Goal: Task Accomplishment & Management: Use online tool/utility

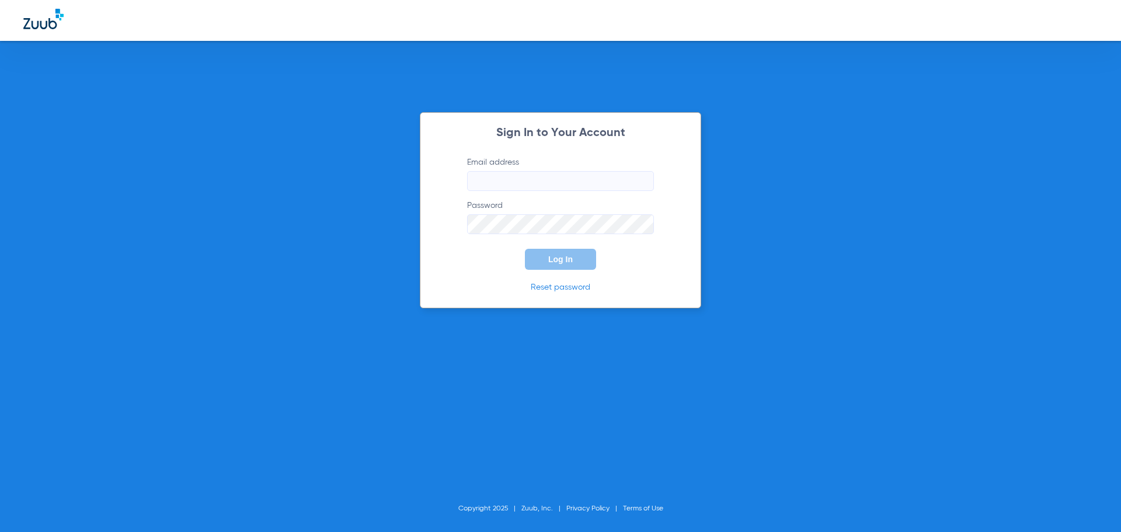
type input "[PERSON_NAME][EMAIL_ADDRESS][DOMAIN_NAME]"
click at [553, 261] on span "Log In" at bounding box center [560, 259] width 25 height 9
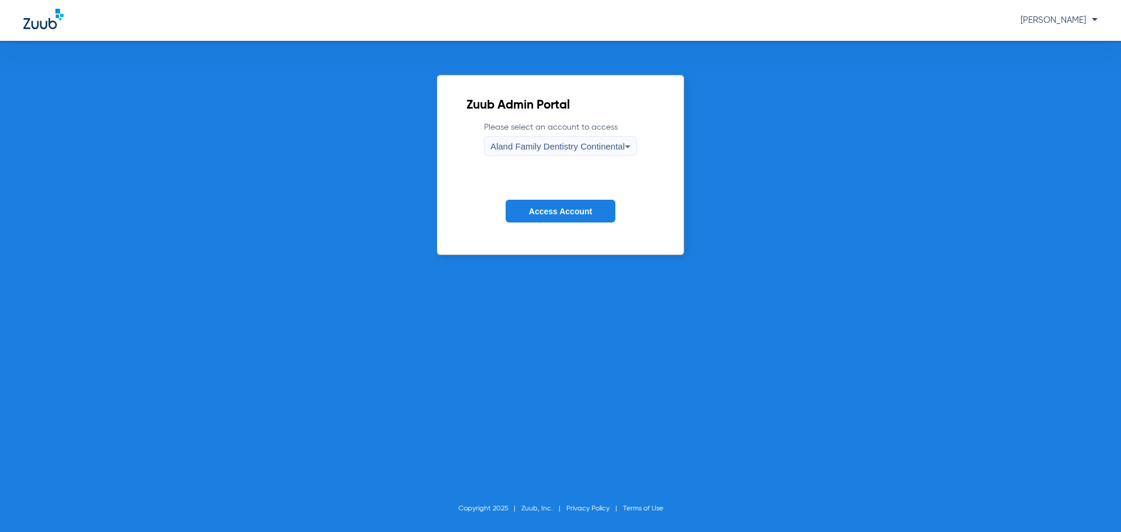
click at [594, 152] on div "Aland Family Dentistry Continental" at bounding box center [558, 147] width 134 height 20
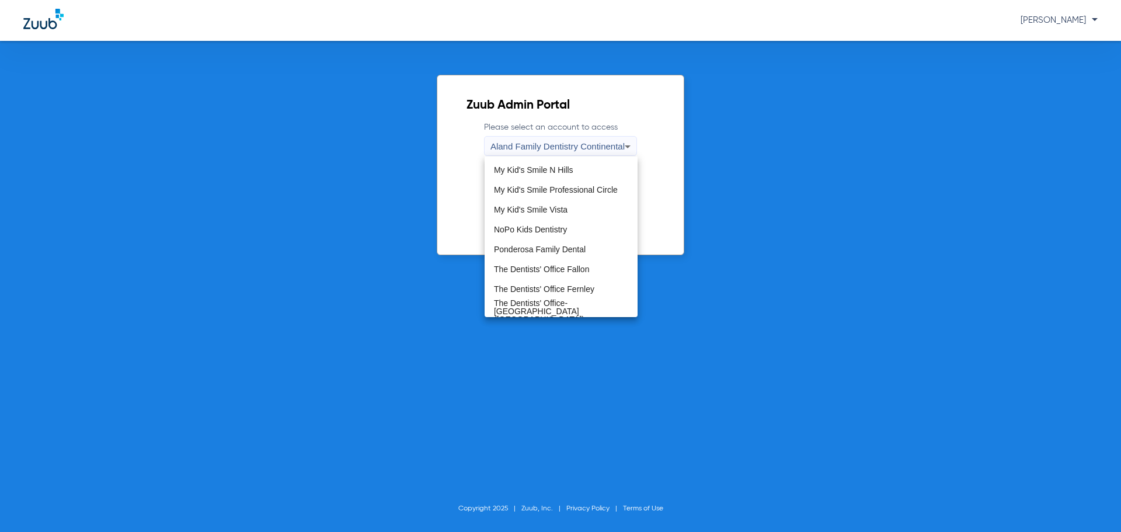
scroll to position [356, 0]
click at [574, 261] on mat-option "The Dentists' Office Fallon" at bounding box center [561, 268] width 153 height 20
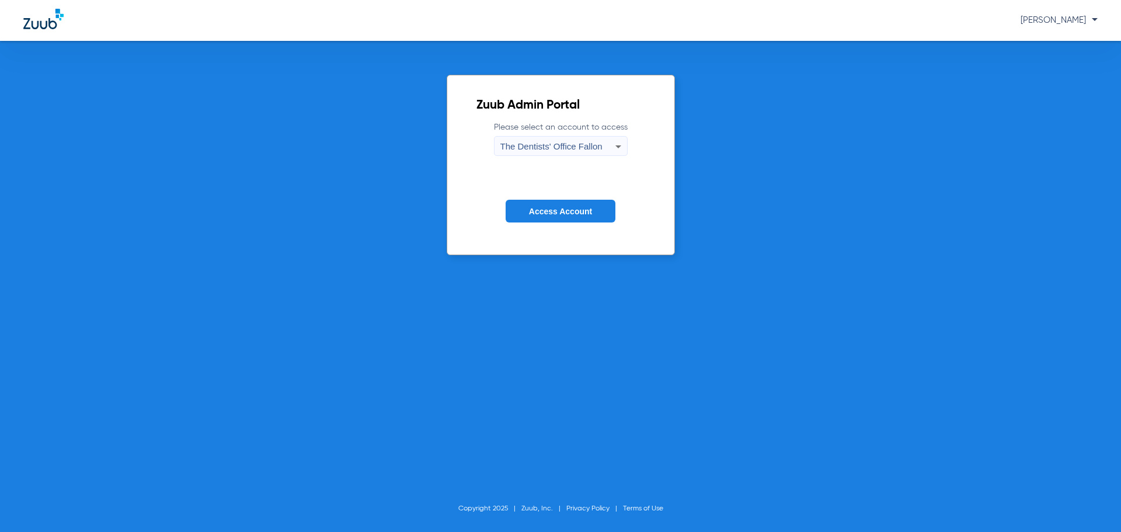
click at [582, 218] on button "Access Account" at bounding box center [561, 211] width 110 height 23
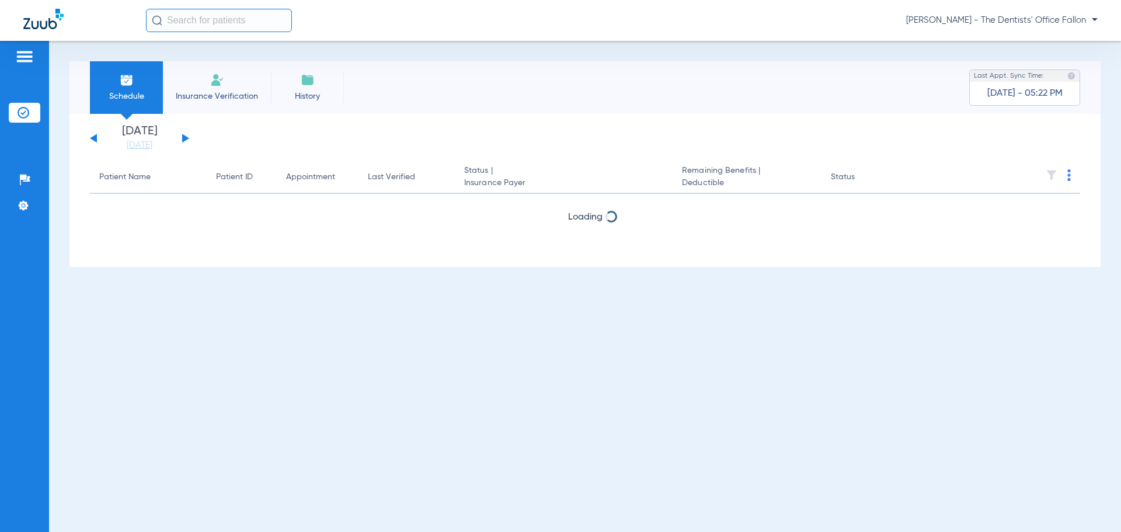
click at [187, 137] on div "[DATE] [DATE] [DATE] [DATE] [DATE] [DATE] [DATE] [DATE] [DATE] [DATE] [DATE] [D…" at bounding box center [139, 139] width 99 height 26
click at [185, 138] on button at bounding box center [185, 138] width 7 height 9
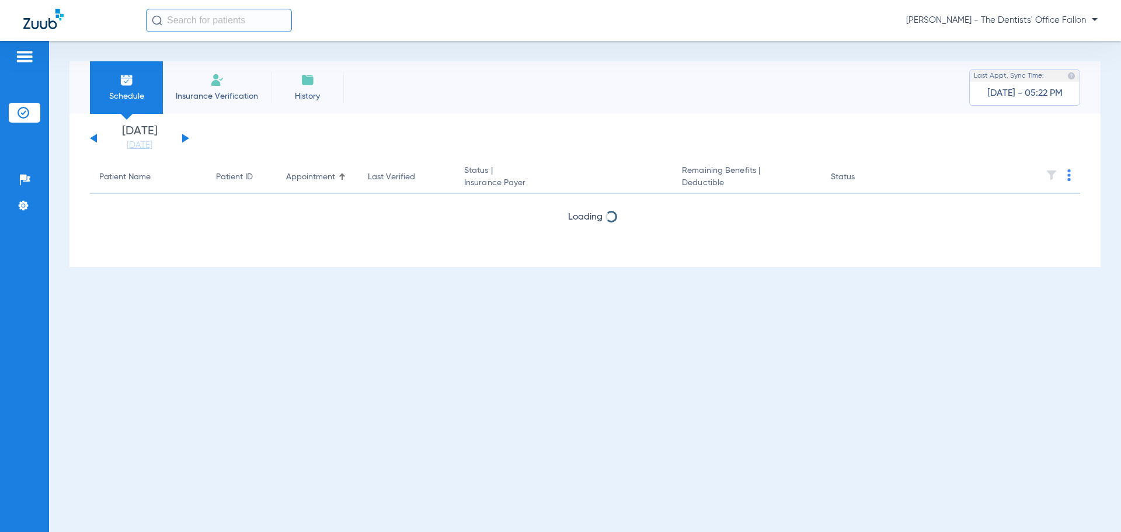
click at [185, 138] on button at bounding box center [185, 138] width 7 height 9
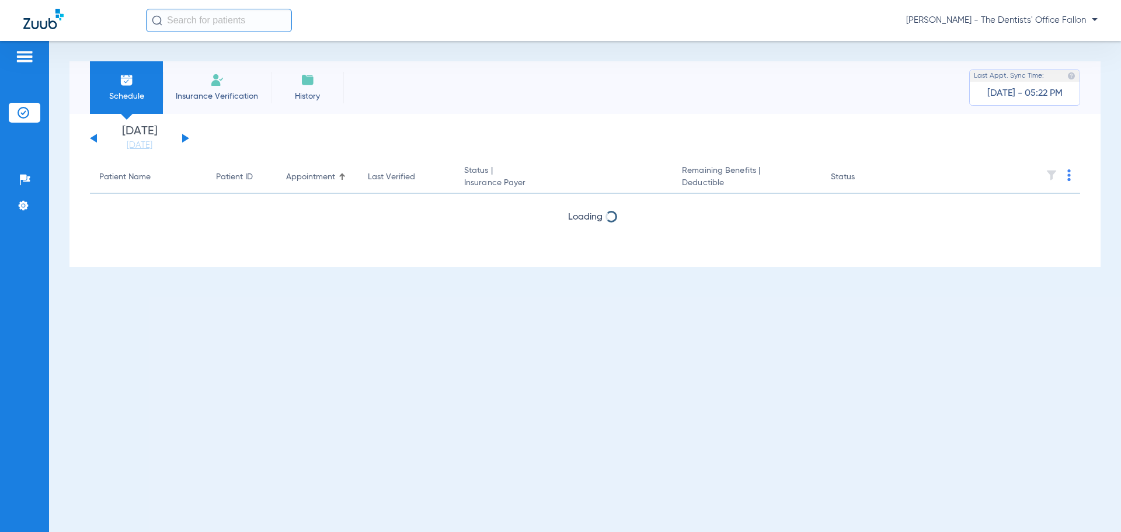
click at [185, 138] on button at bounding box center [185, 138] width 7 height 9
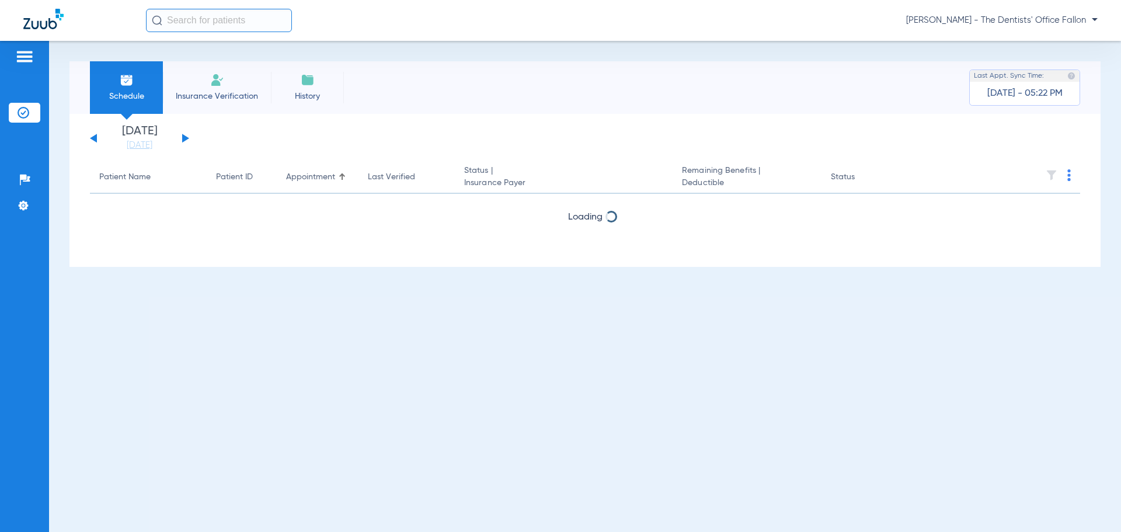
click at [185, 138] on button at bounding box center [185, 138] width 7 height 9
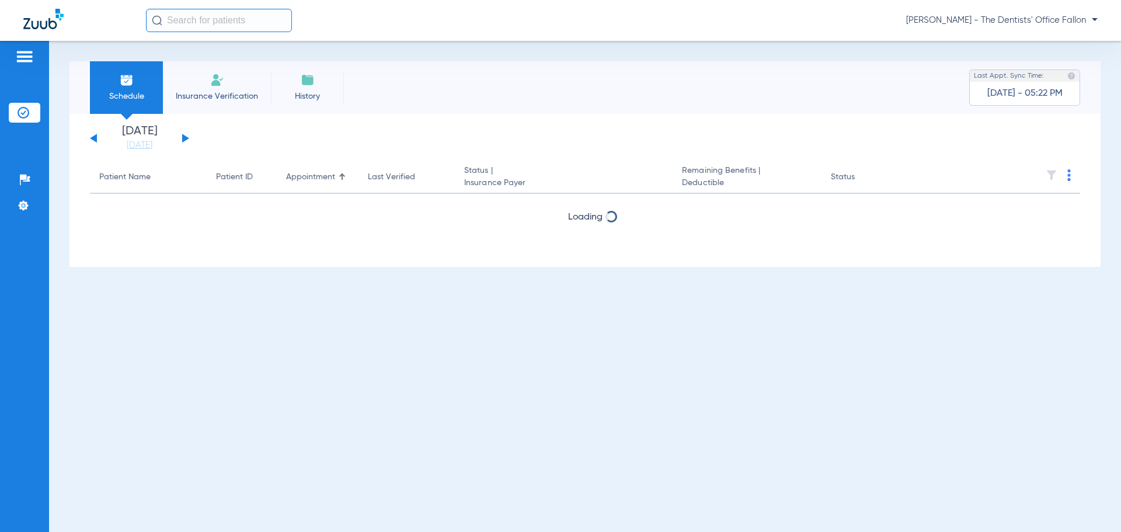
click at [185, 138] on button at bounding box center [185, 138] width 7 height 9
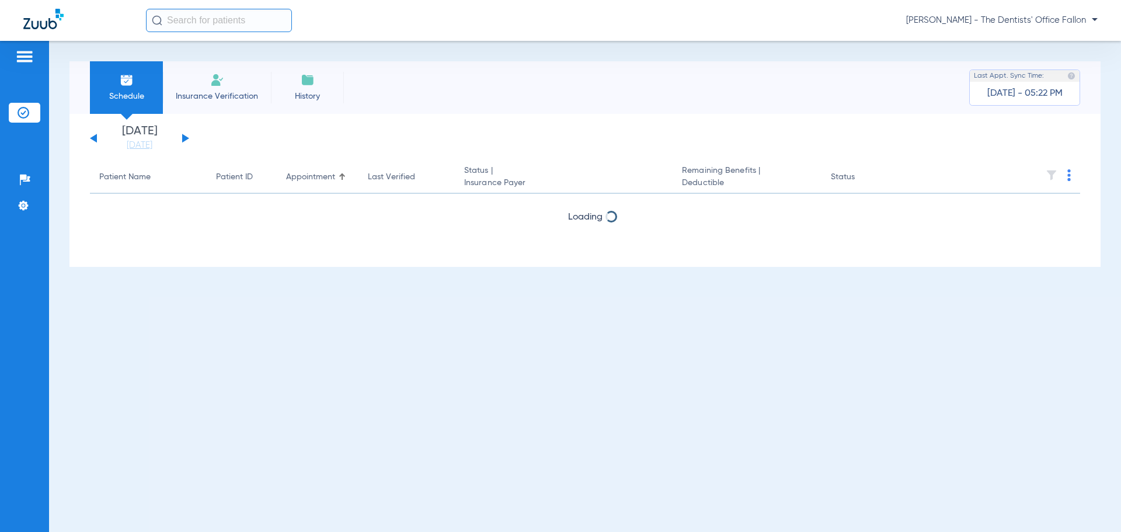
click at [185, 138] on button at bounding box center [185, 138] width 7 height 9
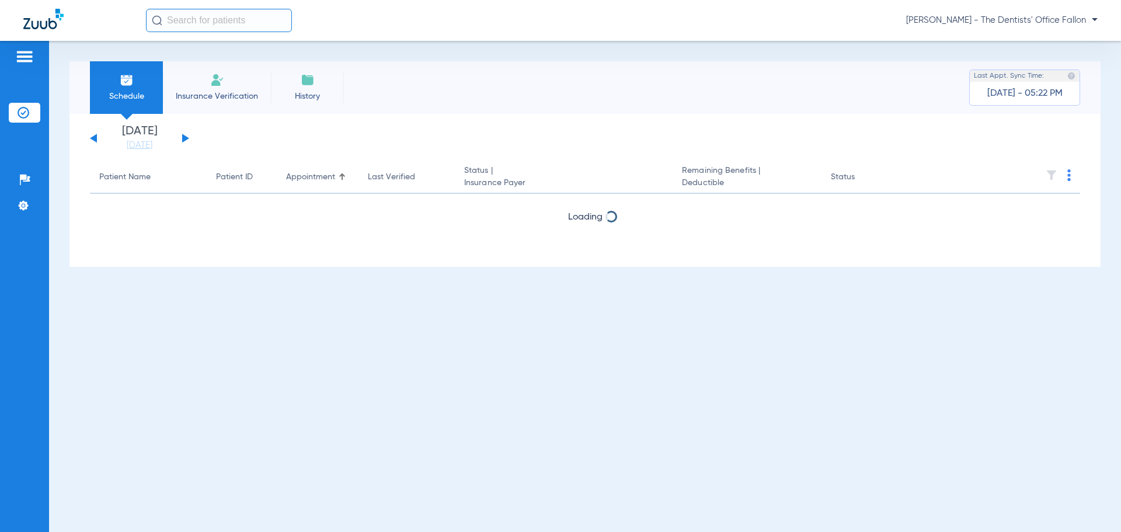
click at [185, 138] on button at bounding box center [185, 138] width 7 height 9
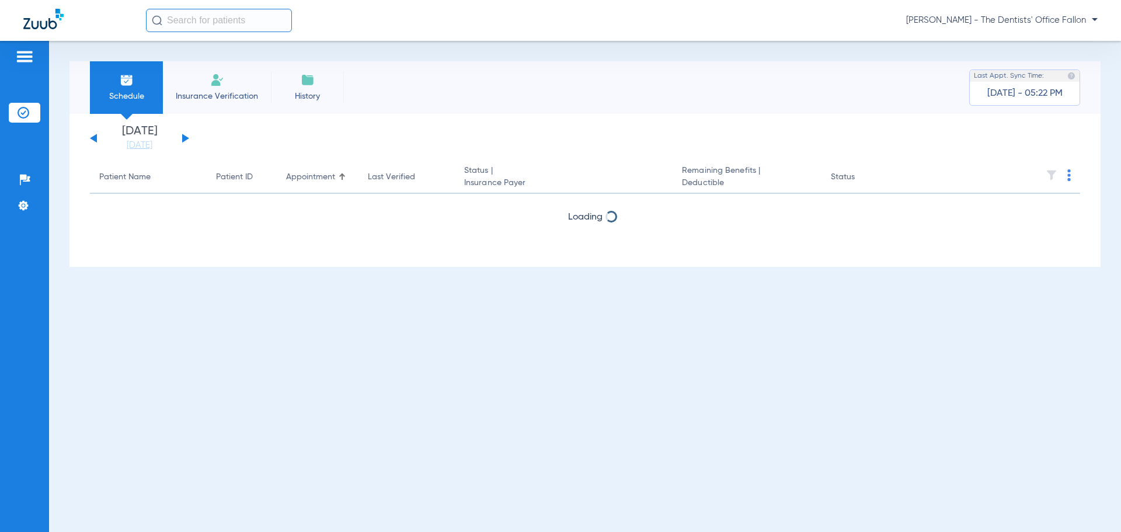
click at [185, 138] on button at bounding box center [185, 138] width 7 height 9
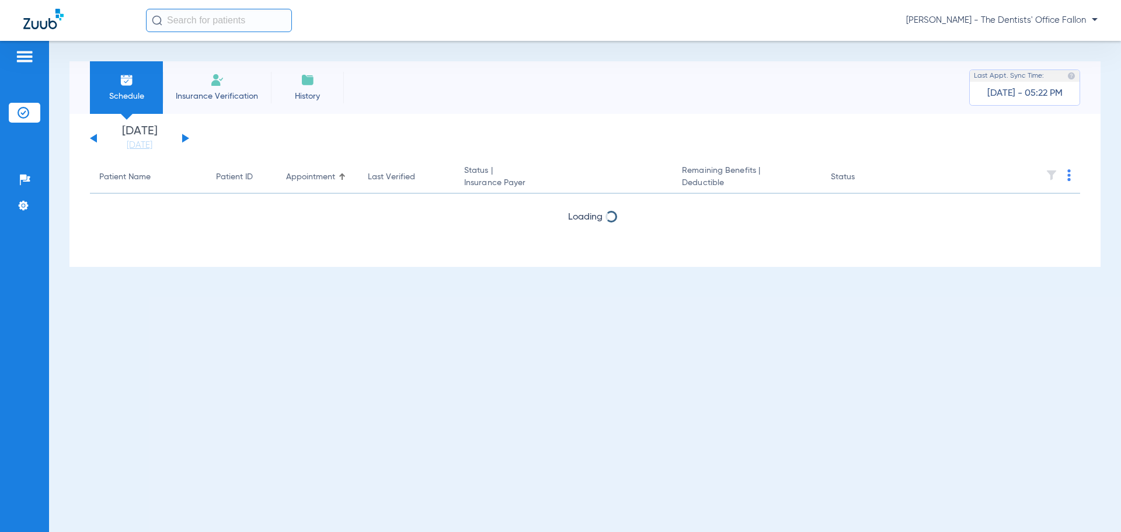
click at [185, 138] on button at bounding box center [185, 138] width 7 height 9
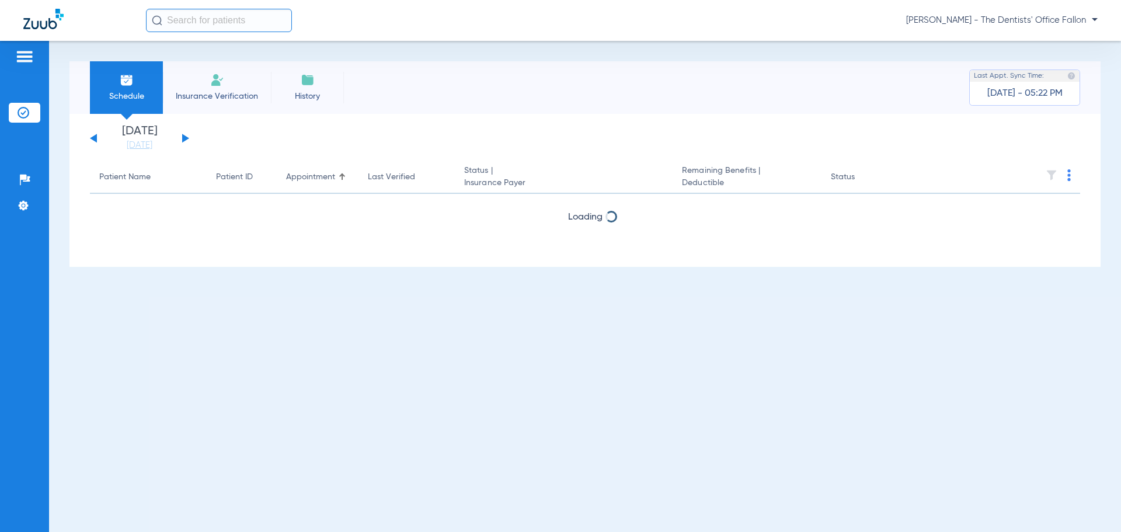
click at [185, 138] on button at bounding box center [185, 138] width 7 height 9
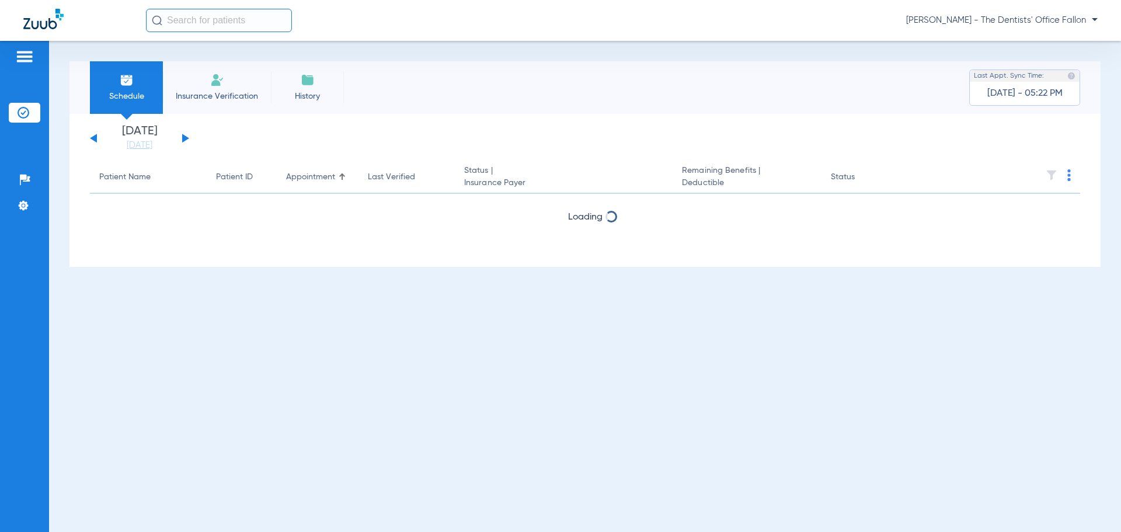
click at [185, 138] on button at bounding box center [185, 138] width 7 height 9
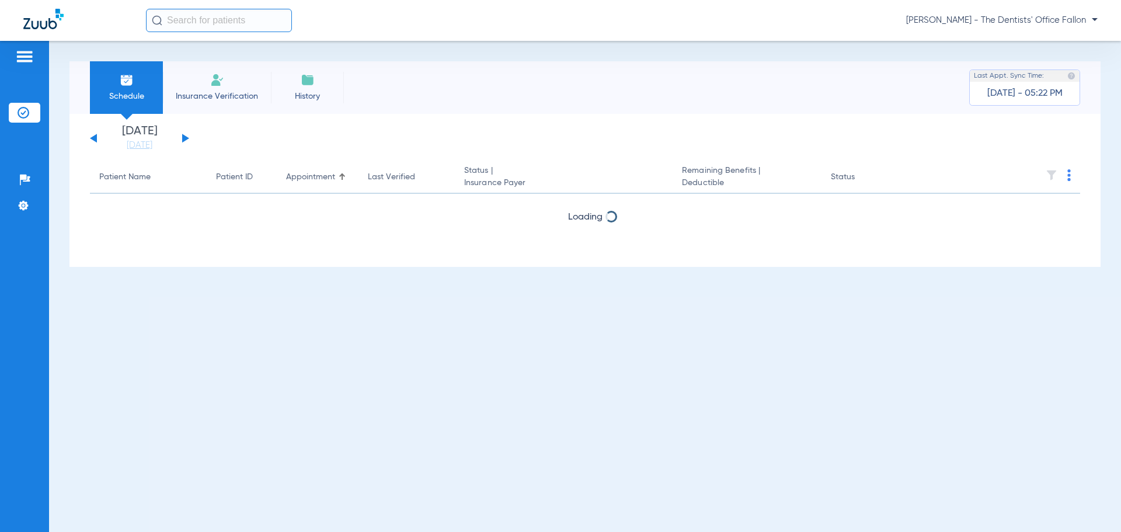
click at [185, 138] on button at bounding box center [185, 138] width 7 height 9
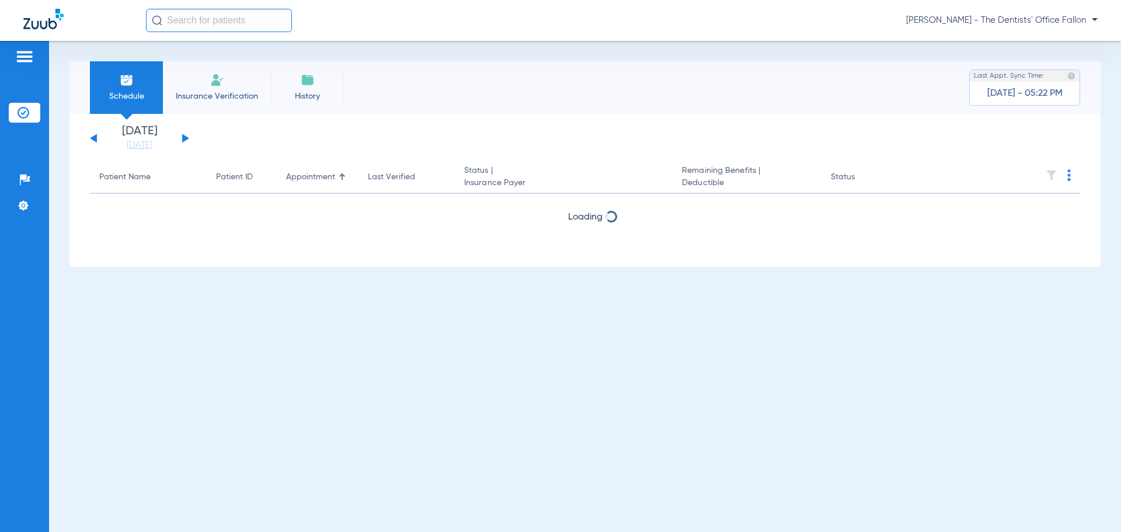
click at [185, 138] on button at bounding box center [185, 138] width 7 height 9
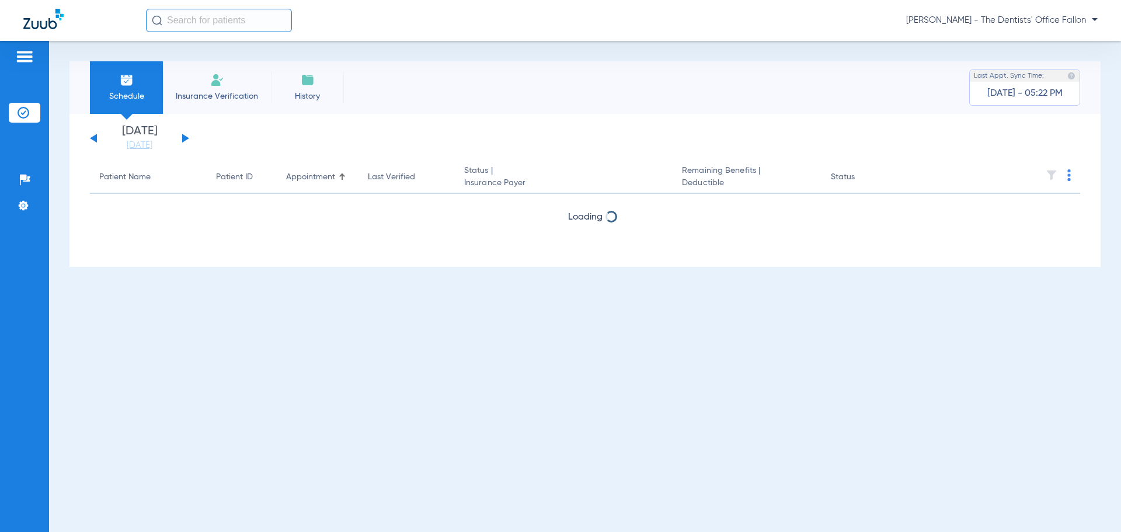
click at [185, 138] on button at bounding box center [185, 138] width 7 height 9
click at [95, 137] on button at bounding box center [93, 138] width 7 height 9
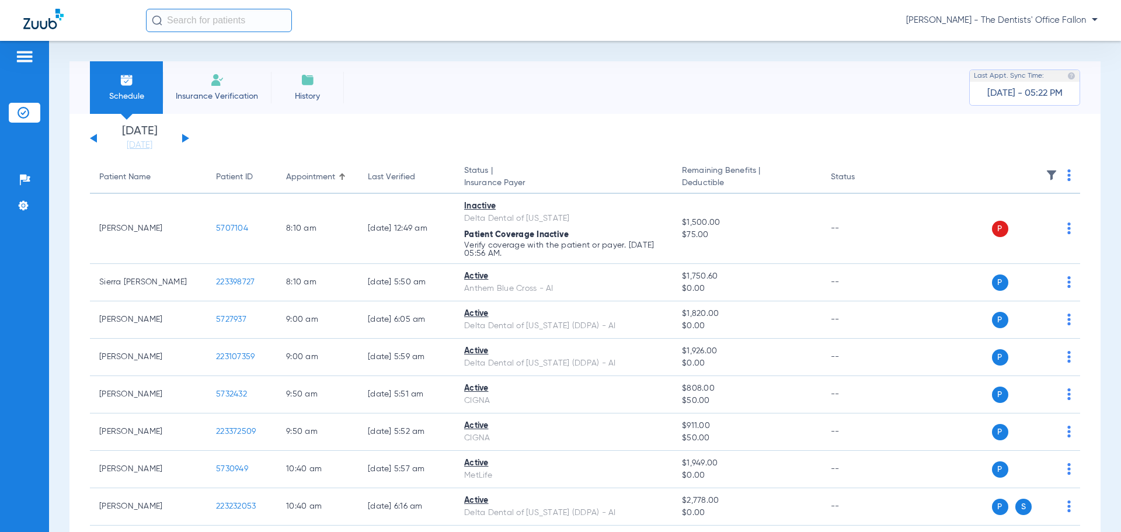
click at [185, 138] on button at bounding box center [185, 138] width 7 height 9
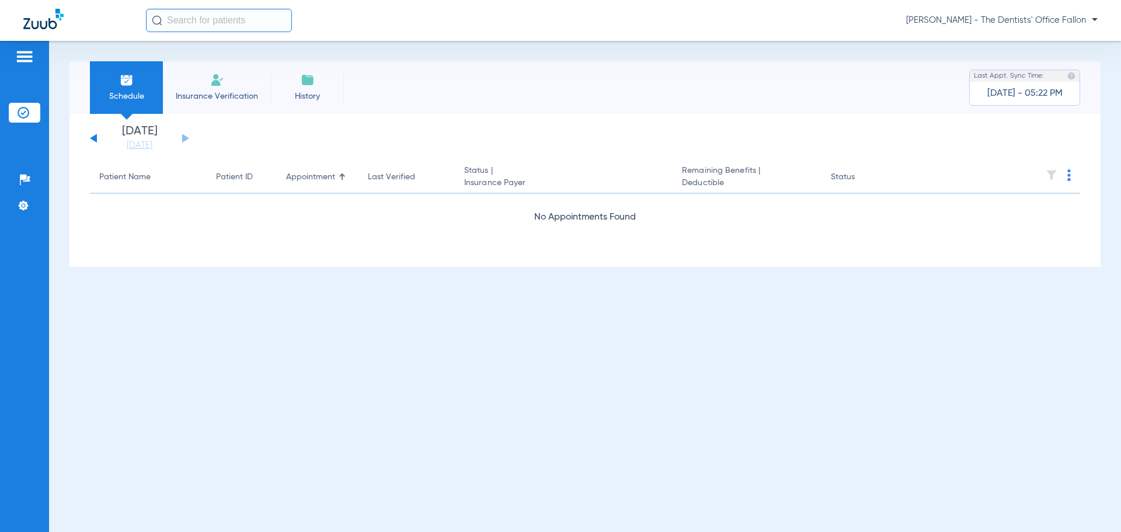
click at [95, 138] on button at bounding box center [93, 138] width 7 height 9
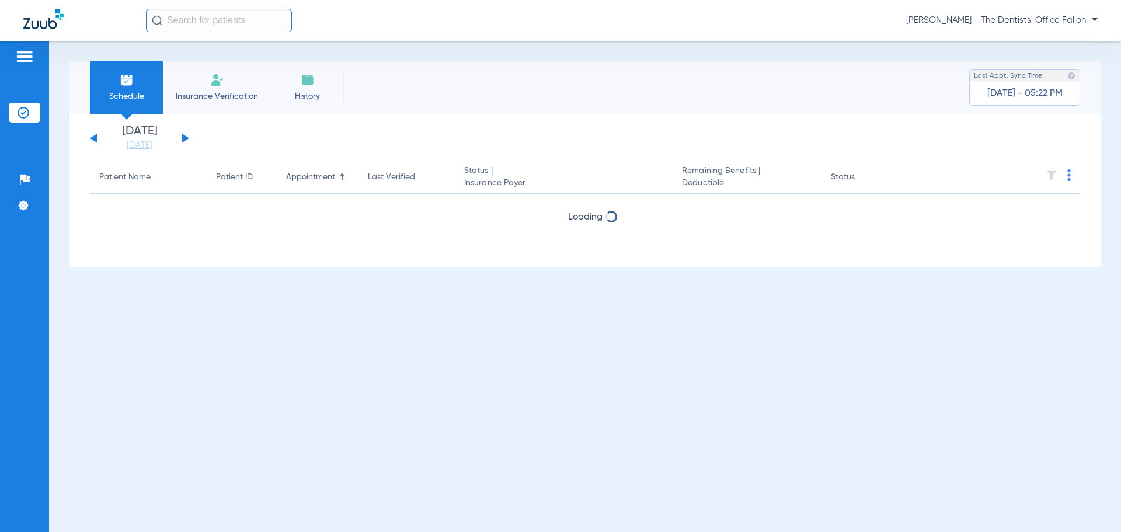
click at [95, 138] on button at bounding box center [93, 138] width 7 height 9
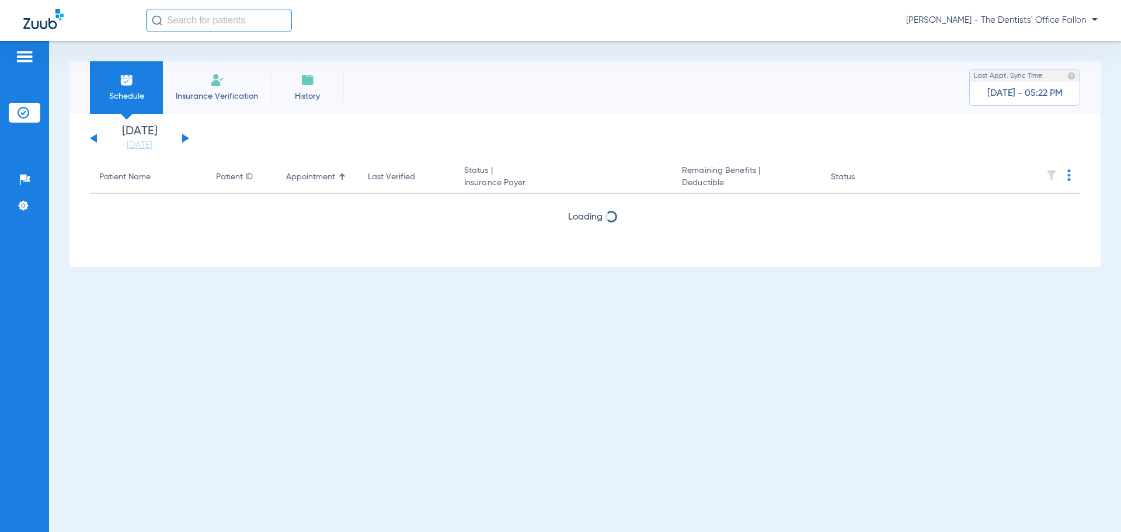
click at [95, 138] on button at bounding box center [93, 138] width 7 height 9
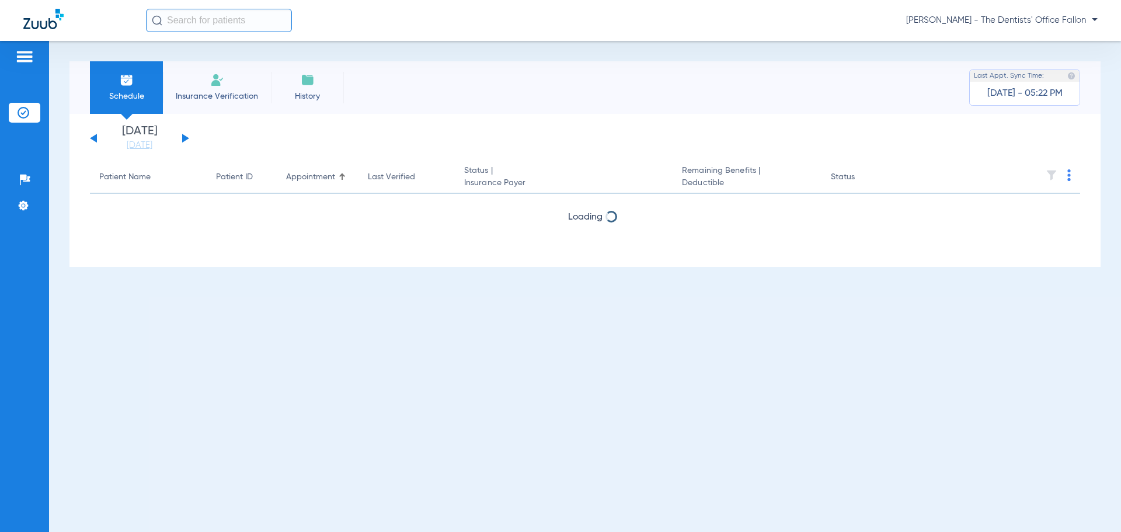
click at [95, 138] on button at bounding box center [93, 138] width 7 height 9
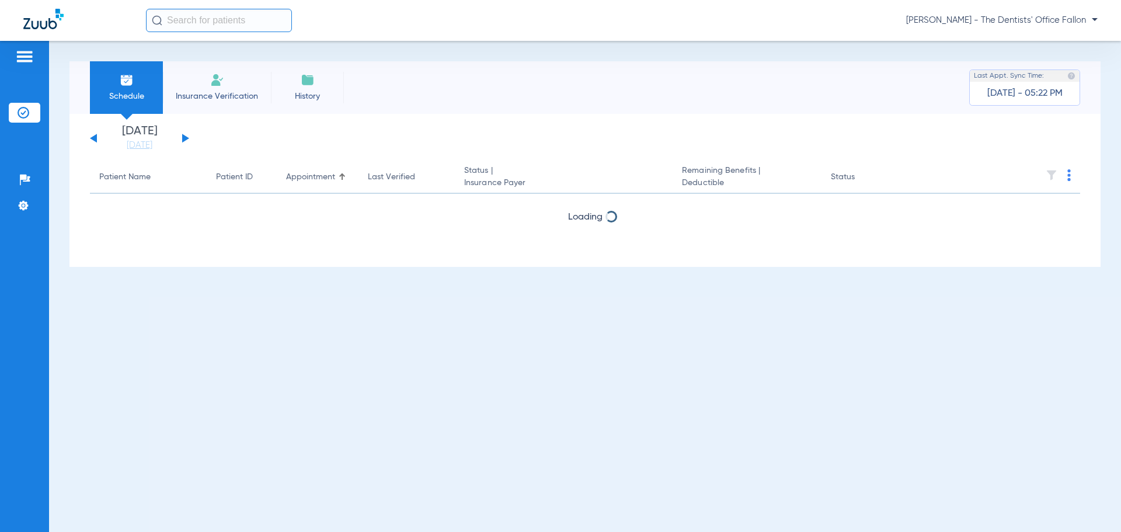
click at [95, 138] on button at bounding box center [93, 138] width 7 height 9
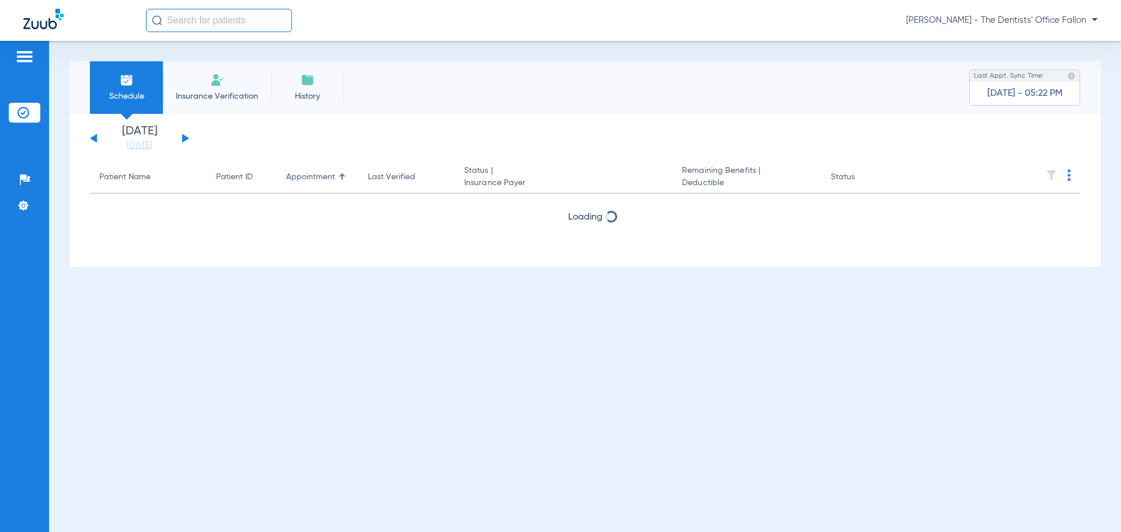
click at [95, 138] on button at bounding box center [93, 138] width 7 height 9
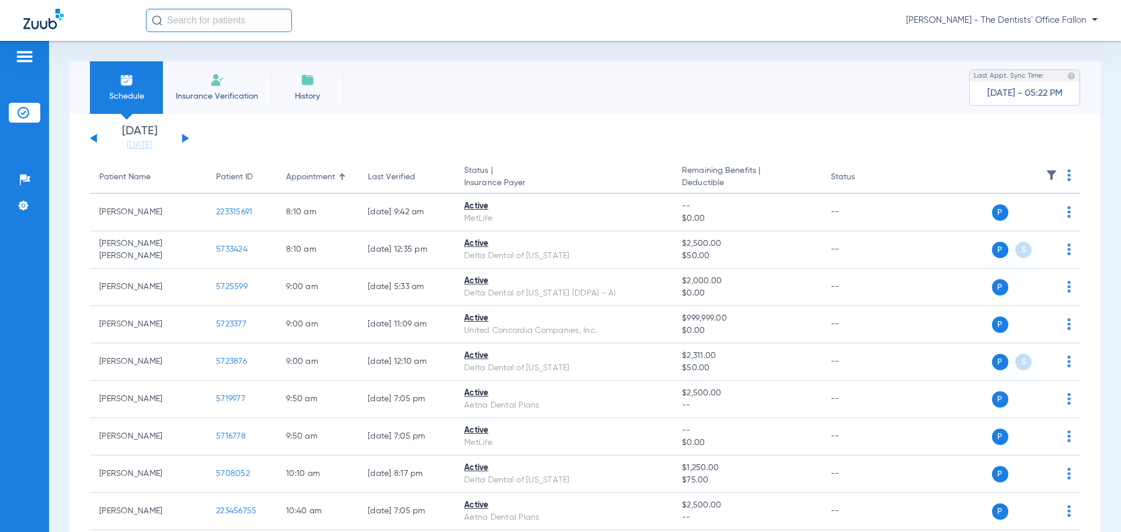
click at [95, 138] on button at bounding box center [93, 138] width 7 height 9
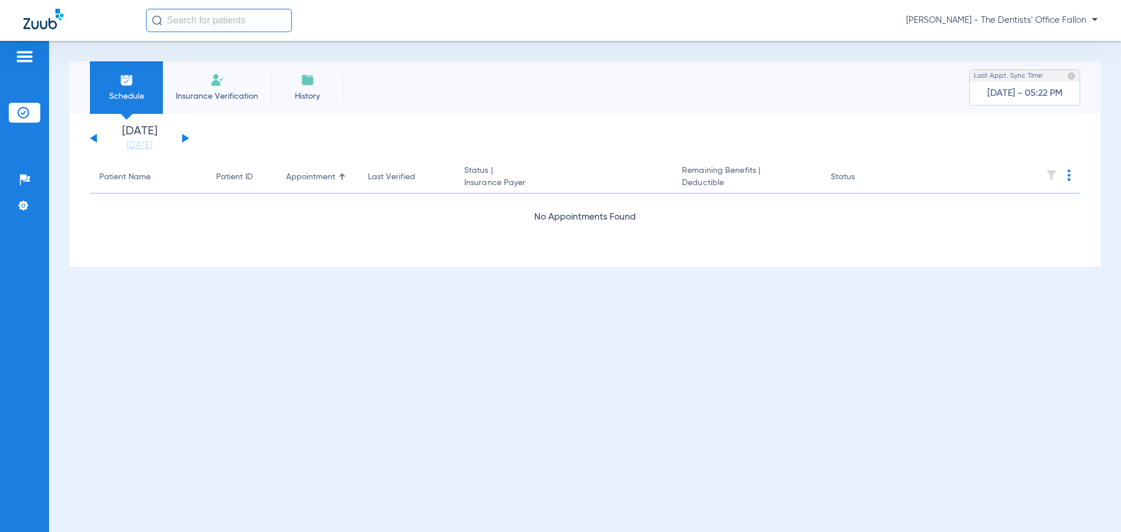
click at [95, 138] on button at bounding box center [93, 138] width 7 height 9
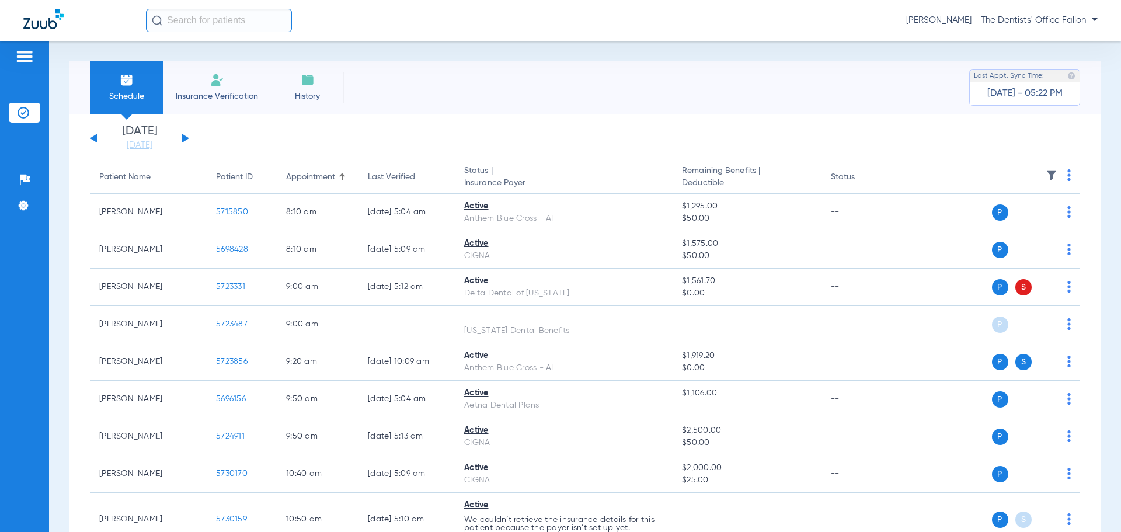
click at [1068, 178] on img at bounding box center [1070, 175] width 4 height 12
click at [1016, 220] on span "Verify All" at bounding box center [1016, 221] width 73 height 8
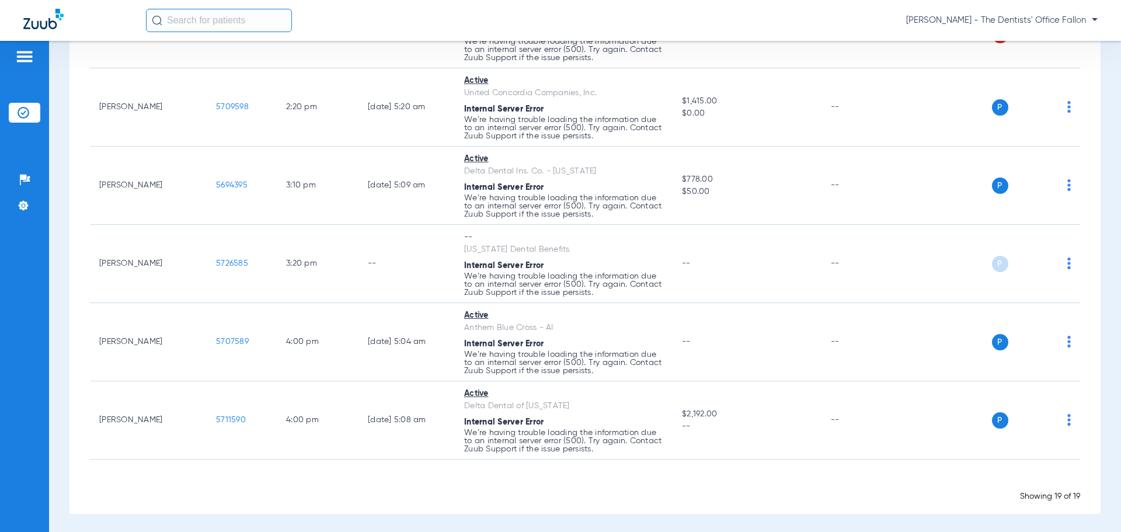
scroll to position [1199, 0]
drag, startPoint x: 677, startPoint y: 323, endPoint x: 690, endPoint y: 493, distance: 170.5
click at [690, 494] on div "Showing 19 of 19" at bounding box center [585, 494] width 991 height 12
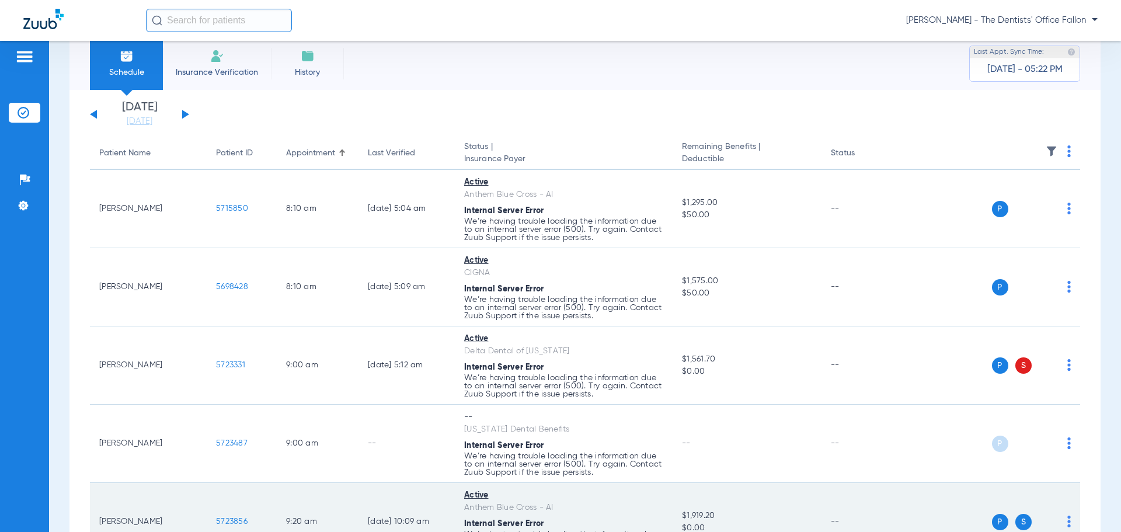
scroll to position [0, 0]
